Goal: Navigation & Orientation: Understand site structure

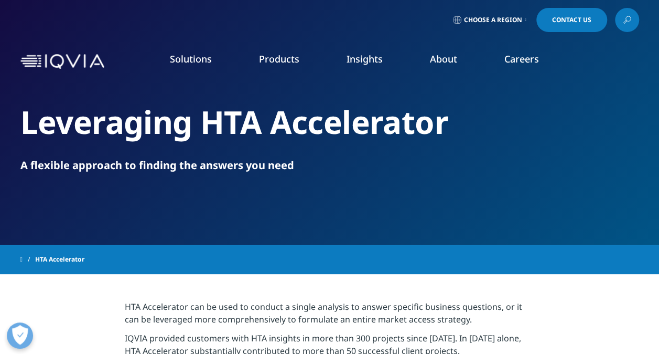
click at [82, 57] on img at bounding box center [62, 61] width 84 height 15
click at [525, 21] on icon at bounding box center [526, 20] width 2 height 4
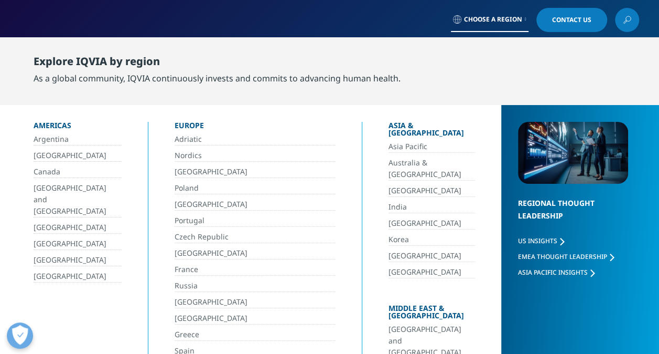
click at [375, 36] on div "Choose a Region Contact Us" at bounding box center [329, 20] width 659 height 40
click at [390, 36] on div "Choose a Region Contact Us" at bounding box center [329, 20] width 659 height 40
click at [98, 28] on div "Choose a Region Contact Us" at bounding box center [329, 20] width 619 height 24
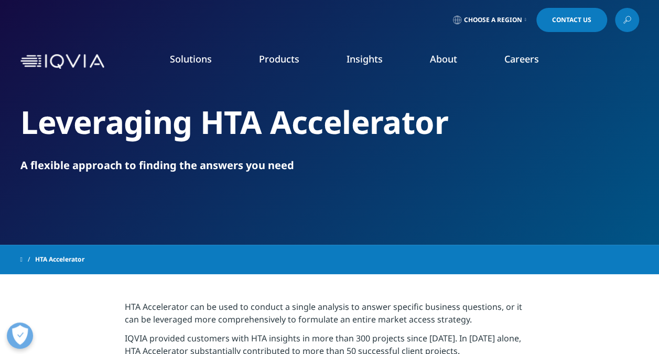
click at [189, 66] on li "Solutions quick find a capability Clear Search Loading SOLUTIONS Research & Dev…" at bounding box center [190, 69] width 89 height 34
